Goal: Task Accomplishment & Management: Manage account settings

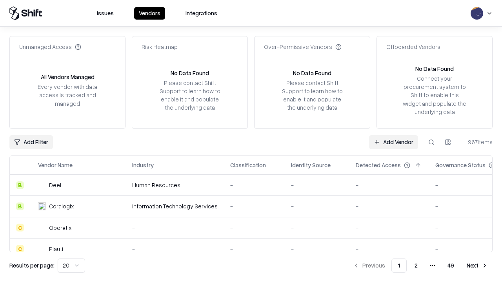
click at [393, 142] on link "Add Vendor" at bounding box center [393, 142] width 49 height 14
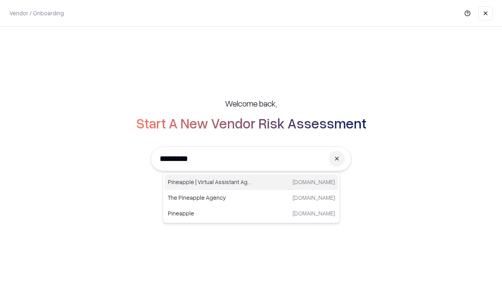
click at [251, 182] on div "Pineapple | Virtual Assistant Agency [DOMAIN_NAME]" at bounding box center [251, 182] width 173 height 16
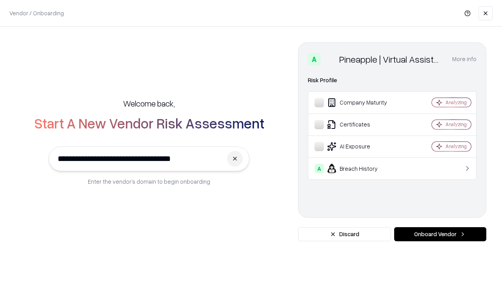
type input "**********"
click at [440, 234] on button "Onboard Vendor" at bounding box center [440, 234] width 92 height 14
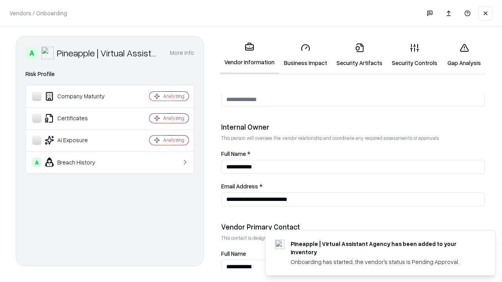
scroll to position [406, 0]
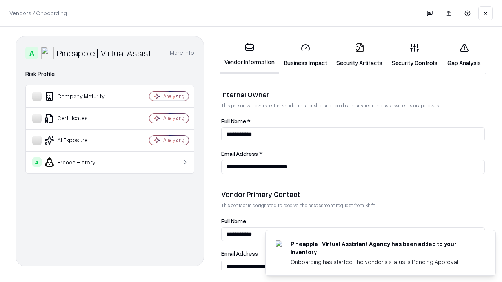
click at [359, 55] on link "Security Artifacts" at bounding box center [358, 55] width 55 height 36
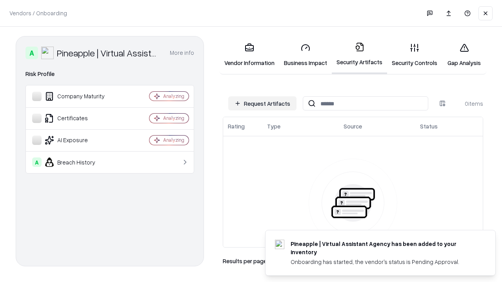
click at [262, 103] on button "Request Artifacts" at bounding box center [262, 103] width 68 height 14
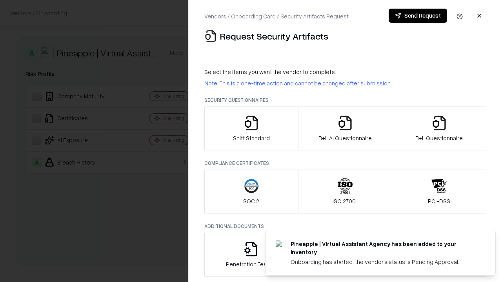
click at [438, 129] on icon "button" at bounding box center [439, 123] width 16 height 16
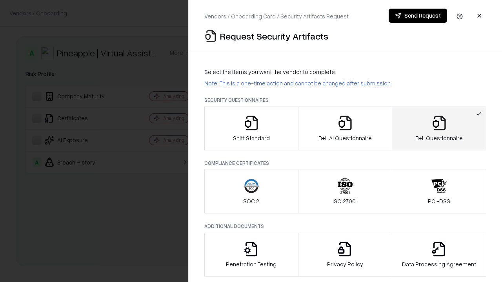
click at [344, 129] on icon "button" at bounding box center [345, 123] width 16 height 16
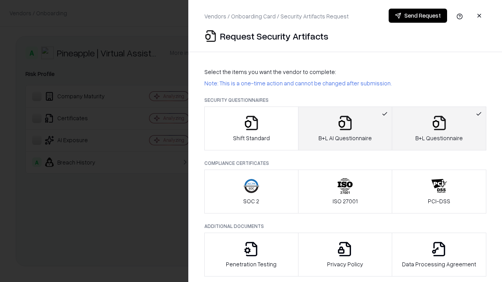
click at [417, 16] on button "Send Request" at bounding box center [417, 16] width 58 height 14
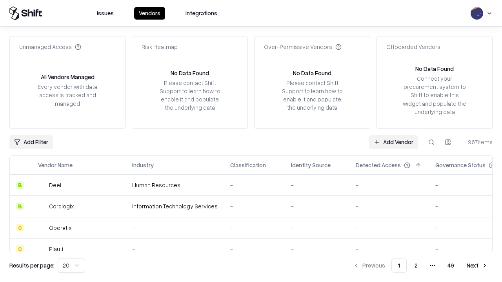
click at [431, 142] on button at bounding box center [431, 142] width 14 height 14
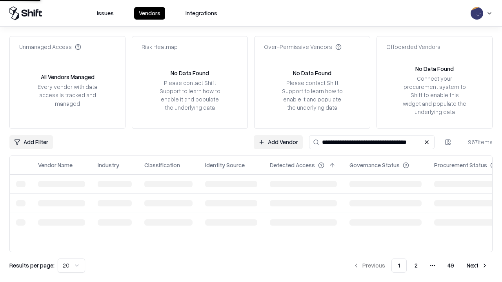
type input "**********"
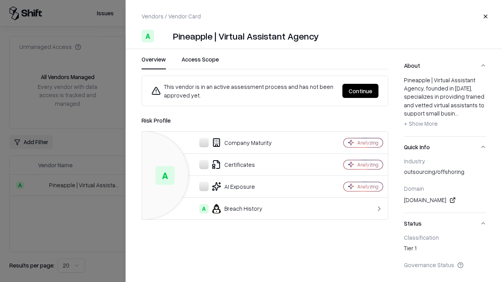
click at [360, 91] on button "Continue" at bounding box center [360, 91] width 36 height 14
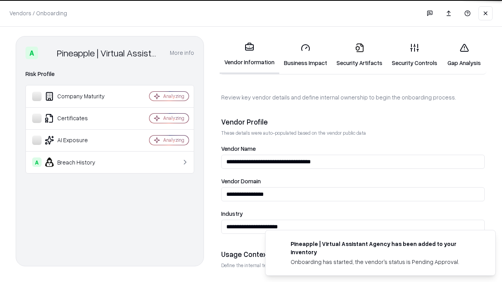
click at [359, 55] on link "Security Artifacts" at bounding box center [358, 55] width 55 height 36
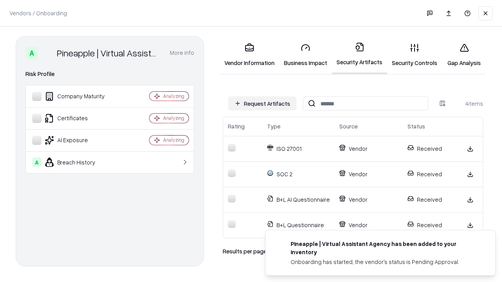
click at [463, 55] on link "Gap Analysis" at bounding box center [464, 55] width 44 height 36
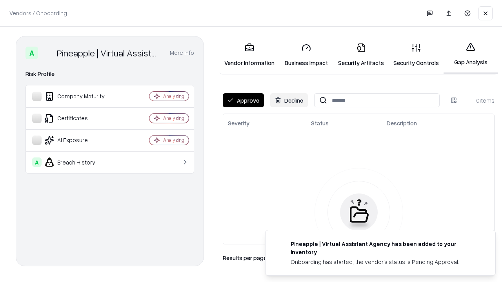
click at [243, 100] on button "Approve" at bounding box center [243, 100] width 41 height 14
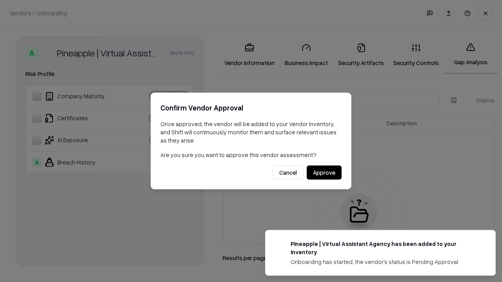
click at [324, 172] on button "Approve" at bounding box center [323, 173] width 35 height 14
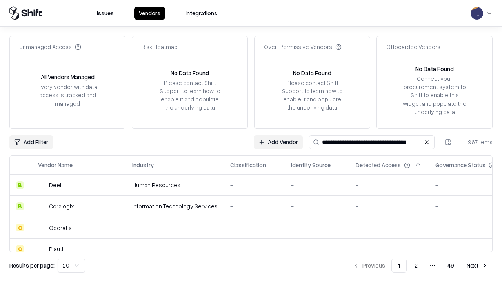
type input "**********"
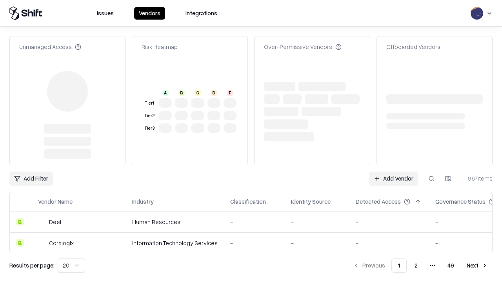
click at [393, 172] on link "Add Vendor" at bounding box center [393, 179] width 49 height 14
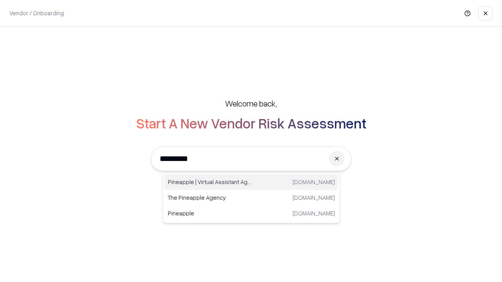
click at [251, 182] on div "Pineapple | Virtual Assistant Agency [DOMAIN_NAME]" at bounding box center [251, 182] width 173 height 16
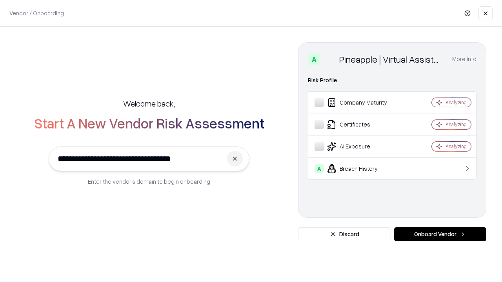
type input "**********"
click at [440, 234] on button "Onboard Vendor" at bounding box center [440, 234] width 92 height 14
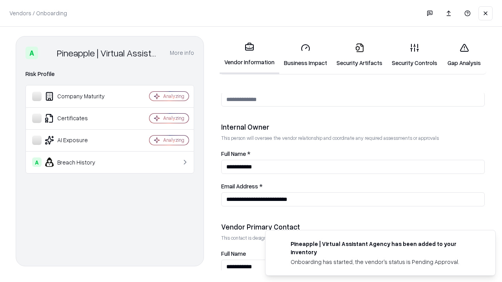
scroll to position [406, 0]
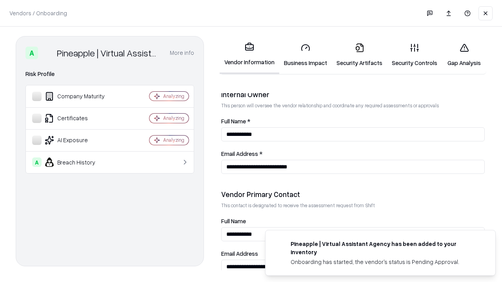
click at [463, 55] on link "Gap Analysis" at bounding box center [464, 55] width 44 height 36
